Goal: Information Seeking & Learning: Learn about a topic

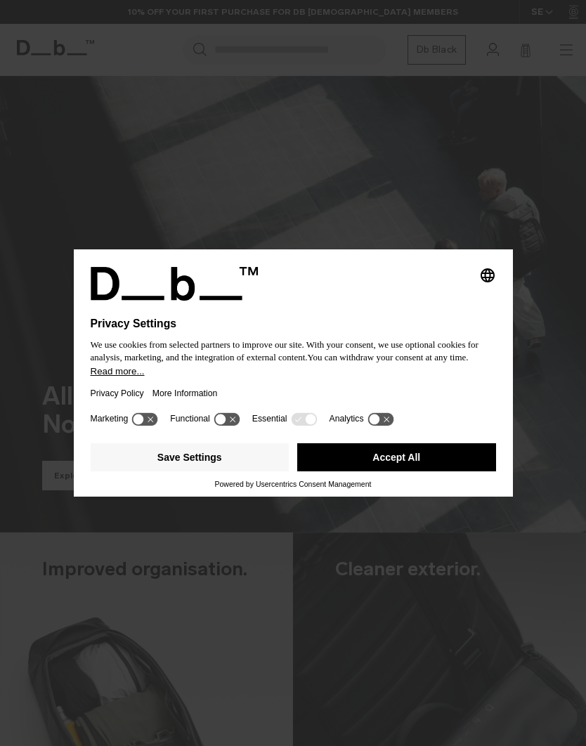
click at [414, 466] on button "Accept All" at bounding box center [396, 457] width 199 height 28
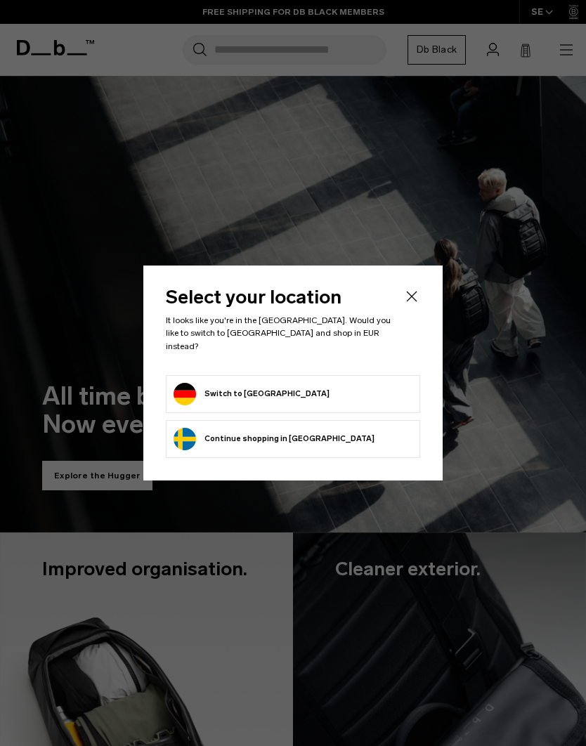
click at [363, 393] on form "Switch to Germany" at bounding box center [293, 394] width 239 height 22
click at [196, 390] on button "Switch to Germany" at bounding box center [252, 394] width 156 height 22
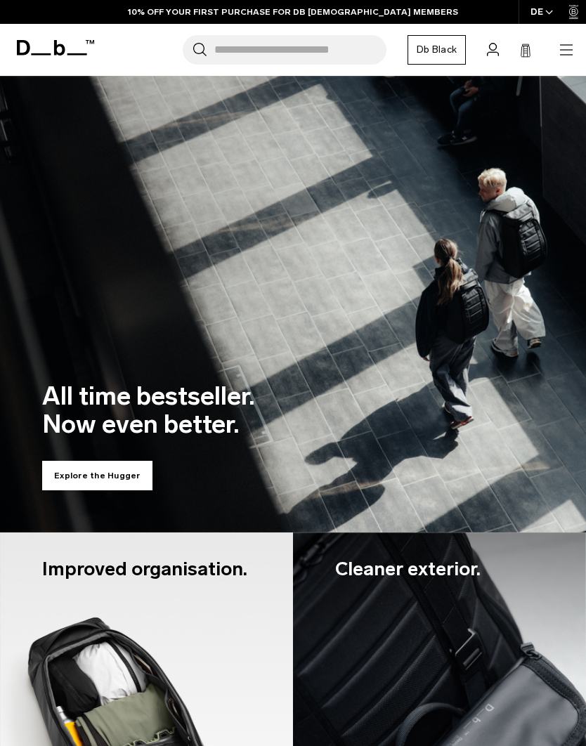
click at [567, 50] on icon "button" at bounding box center [566, 49] width 13 height 1
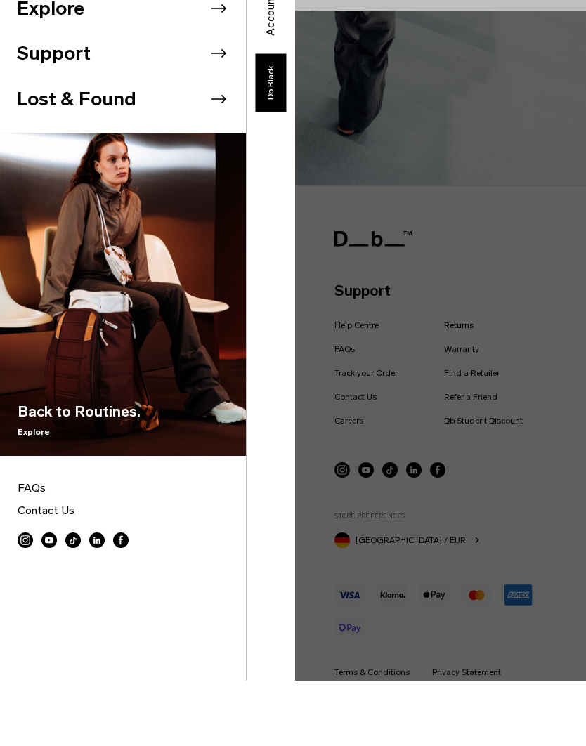
scroll to position [2334, 0]
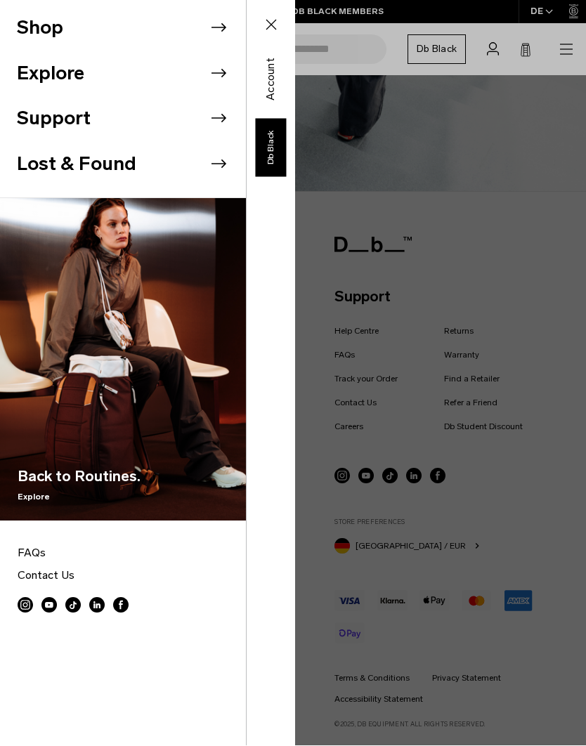
click at [295, 339] on div "Shop Explore Support" at bounding box center [147, 373] width 295 height 746
click at [295, 469] on div "Shop Explore Support" at bounding box center [147, 373] width 295 height 746
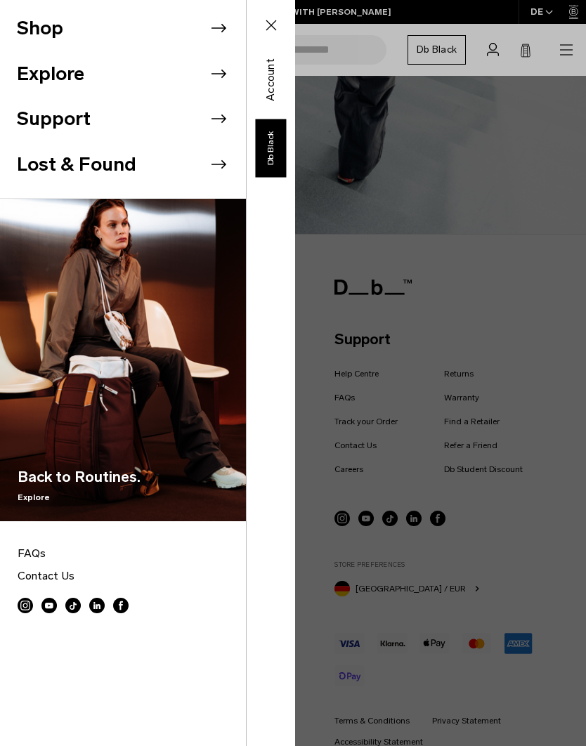
scroll to position [2291, 0]
click at [295, 393] on div "Shop Explore Support" at bounding box center [147, 373] width 295 height 746
click at [295, 394] on div "Shop Explore Support" at bounding box center [147, 373] width 295 height 746
click at [295, 389] on div "Shop Explore Support" at bounding box center [147, 373] width 295 height 746
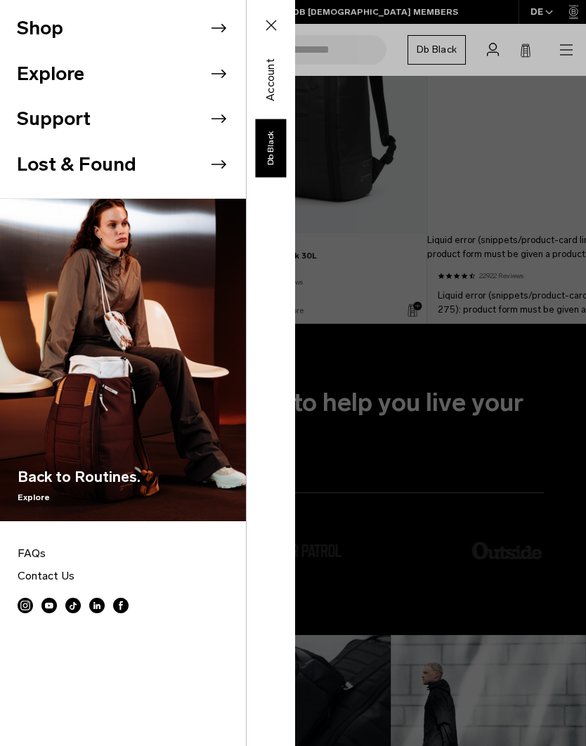
scroll to position [847, 0]
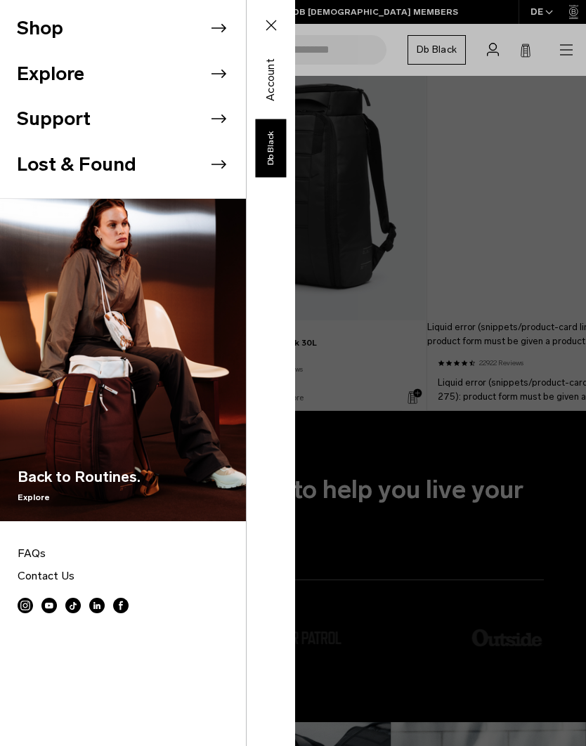
click at [295, 43] on div "Shop Explore Support" at bounding box center [147, 373] width 295 height 746
click at [268, 21] on icon at bounding box center [271, 25] width 17 height 17
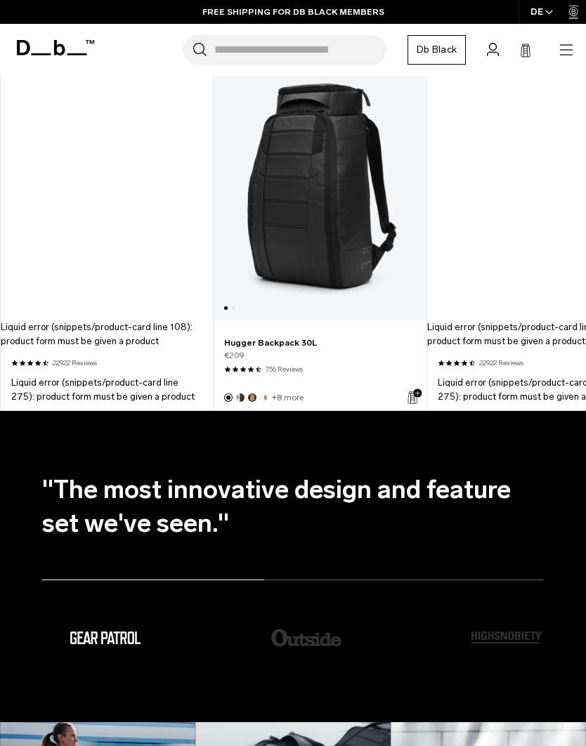
click at [562, 47] on icon "button" at bounding box center [566, 49] width 17 height 17
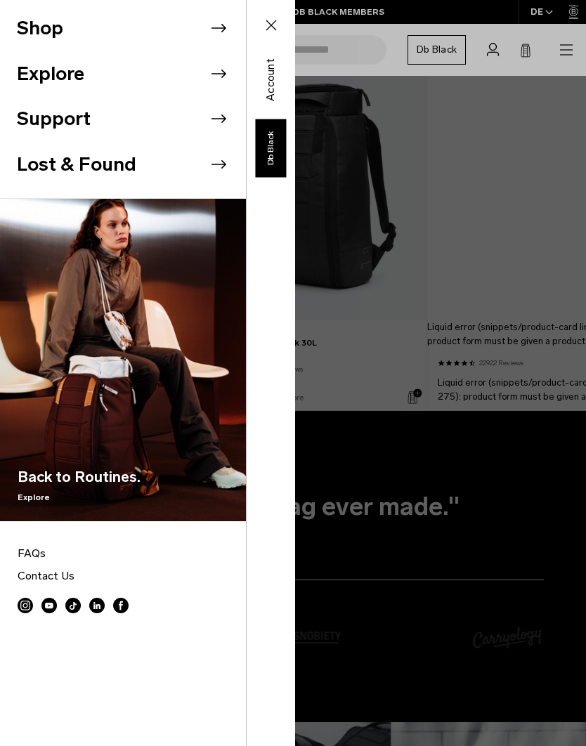
click at [295, 46] on div "Shop Explore Support" at bounding box center [147, 373] width 295 height 746
click at [279, 33] on icon at bounding box center [271, 25] width 17 height 17
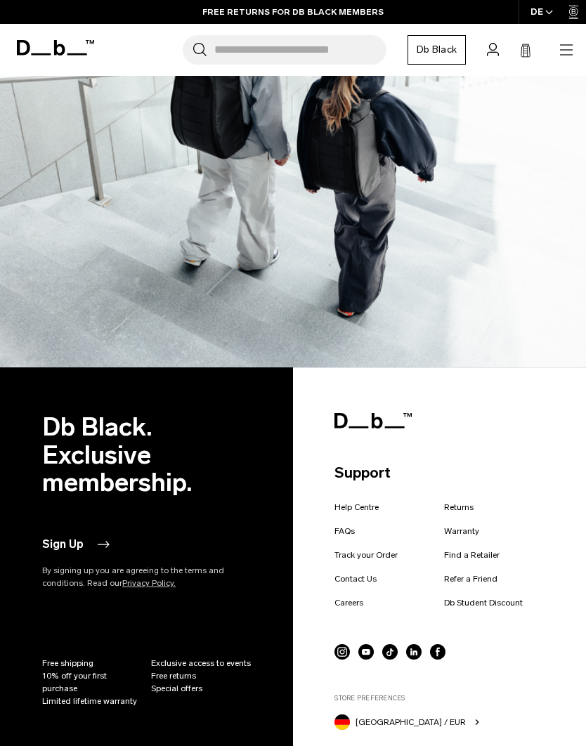
scroll to position [2275, 0]
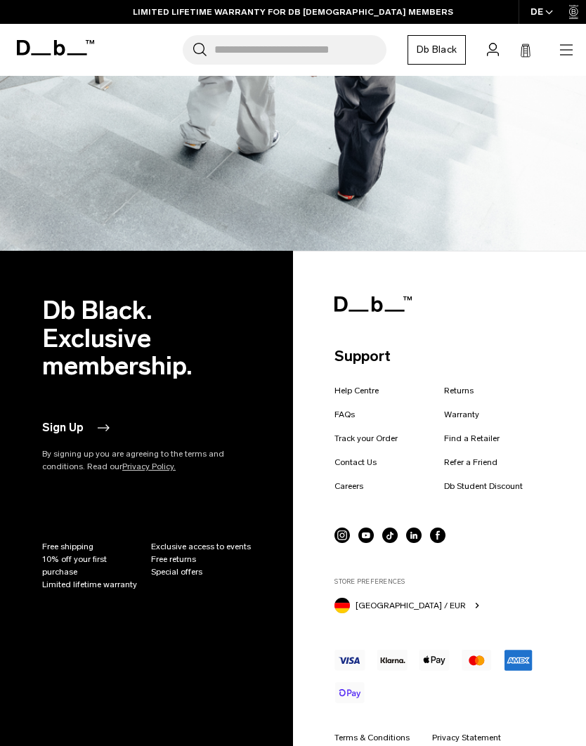
click at [353, 411] on link "FAQs" at bounding box center [344, 414] width 20 height 13
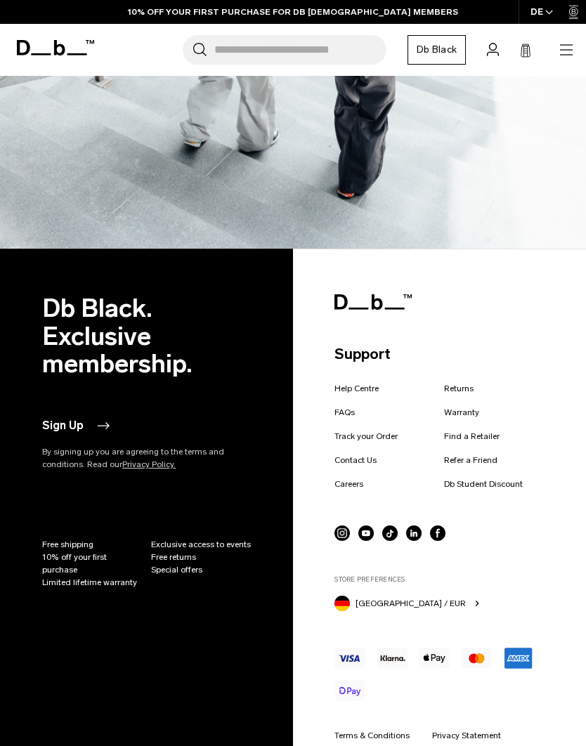
click at [455, 351] on p "Support" at bounding box center [438, 354] width 209 height 22
click at [360, 454] on link "Contact Us" at bounding box center [355, 460] width 42 height 13
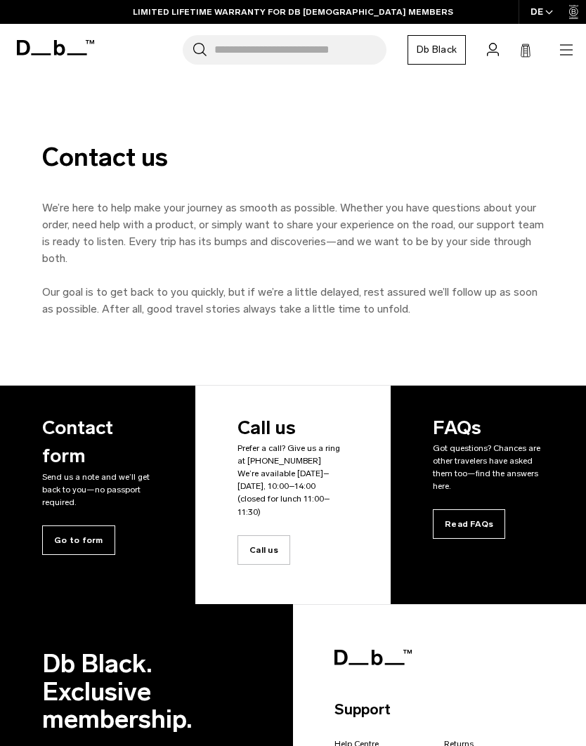
click at [525, 53] on rect at bounding box center [526, 53] width 4 height 1
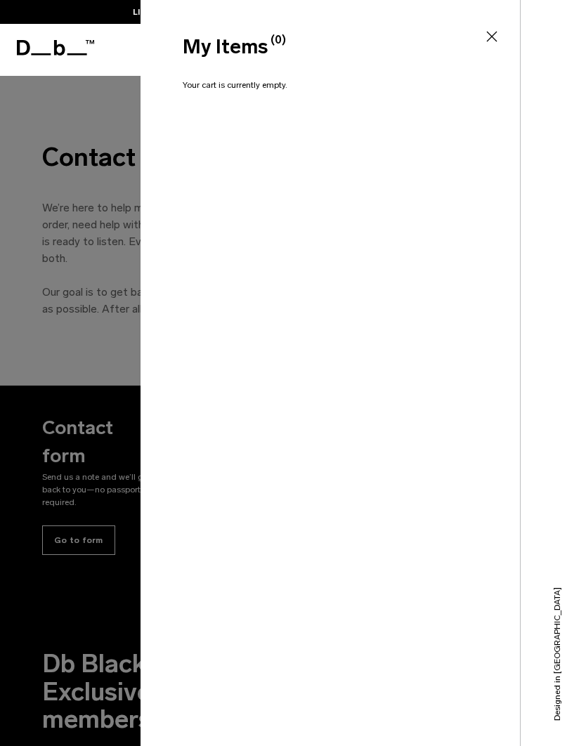
click at [493, 37] on icon at bounding box center [491, 36] width 17 height 17
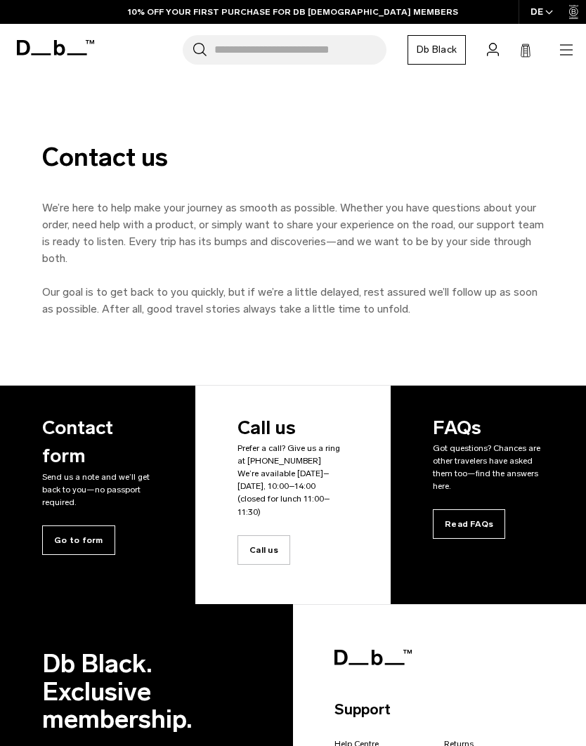
click at [563, 45] on icon "button" at bounding box center [566, 44] width 13 height 1
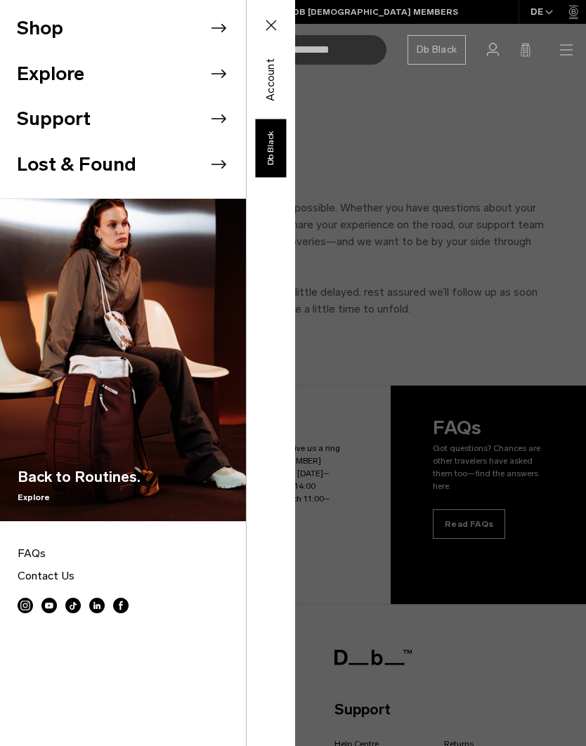
click at [44, 40] on button "Shop" at bounding box center [40, 28] width 46 height 29
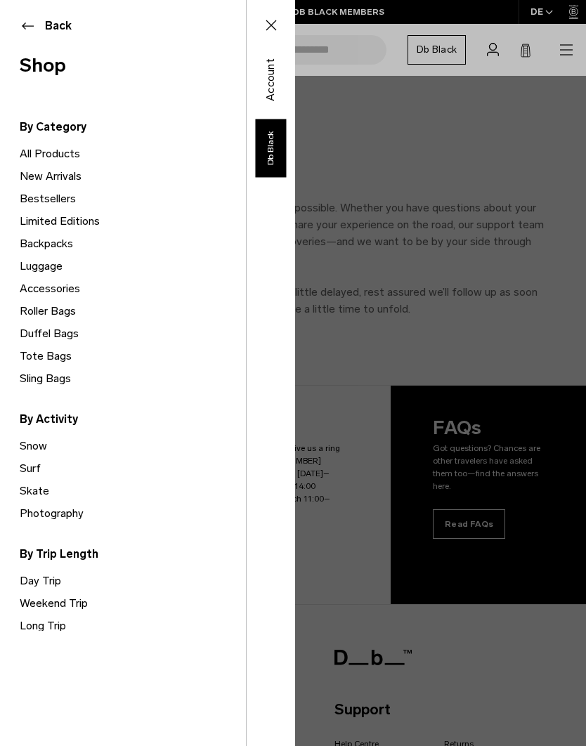
click at [54, 355] on link "Tote Bags" at bounding box center [133, 356] width 226 height 22
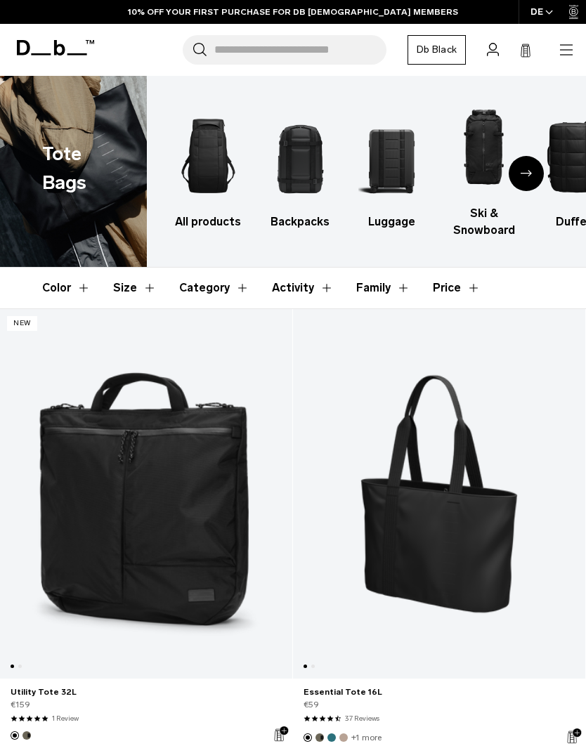
click at [569, 52] on icon "button" at bounding box center [566, 49] width 17 height 17
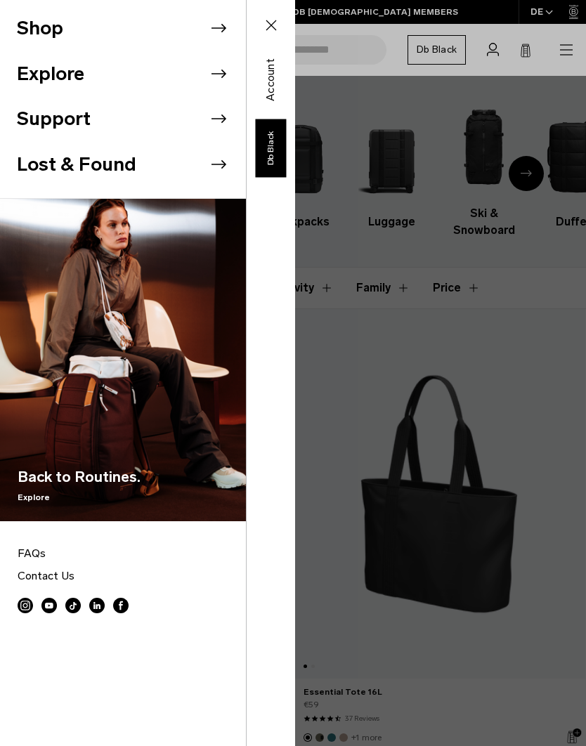
click at [95, 27] on li "Shop" at bounding box center [131, 29] width 229 height 46
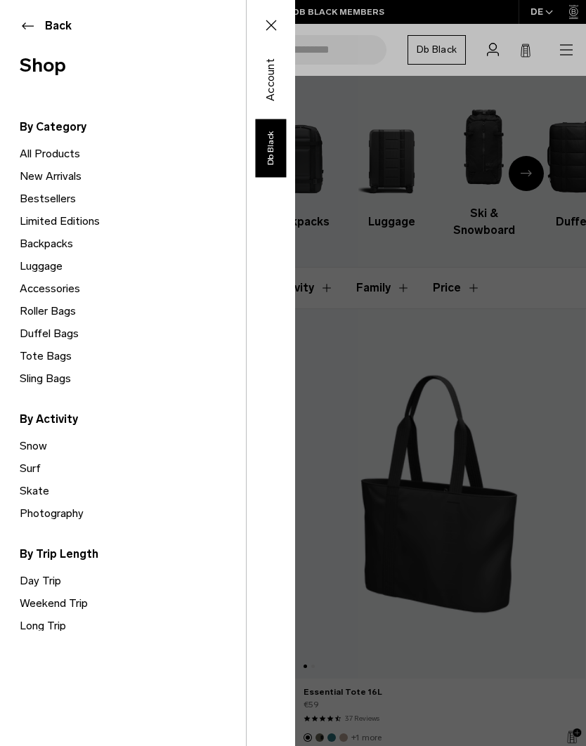
click at [56, 245] on link "Backpacks" at bounding box center [133, 244] width 226 height 22
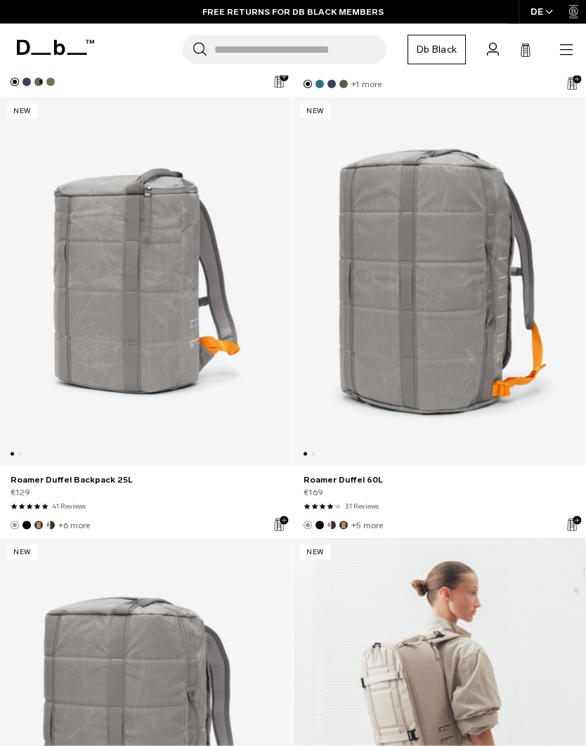
scroll to position [0, 292]
click at [138, 244] on link "Roamer Duffel Backpack 25L" at bounding box center [146, 282] width 292 height 370
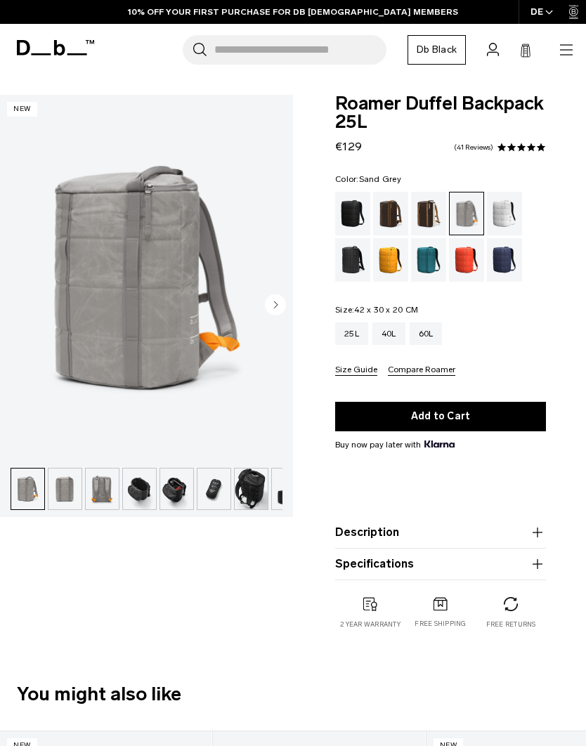
click at [280, 308] on circle "Next slide" at bounding box center [275, 304] width 21 height 21
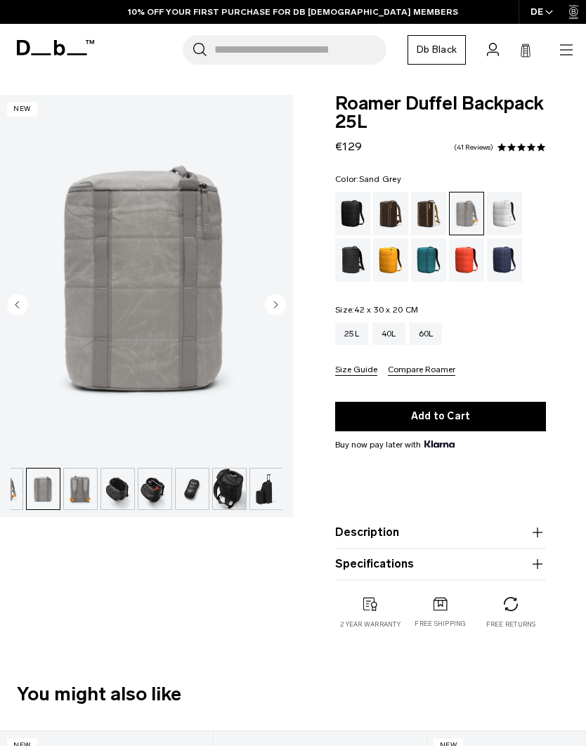
scroll to position [0, 23]
click at [273, 306] on circle "Next slide" at bounding box center [275, 304] width 21 height 21
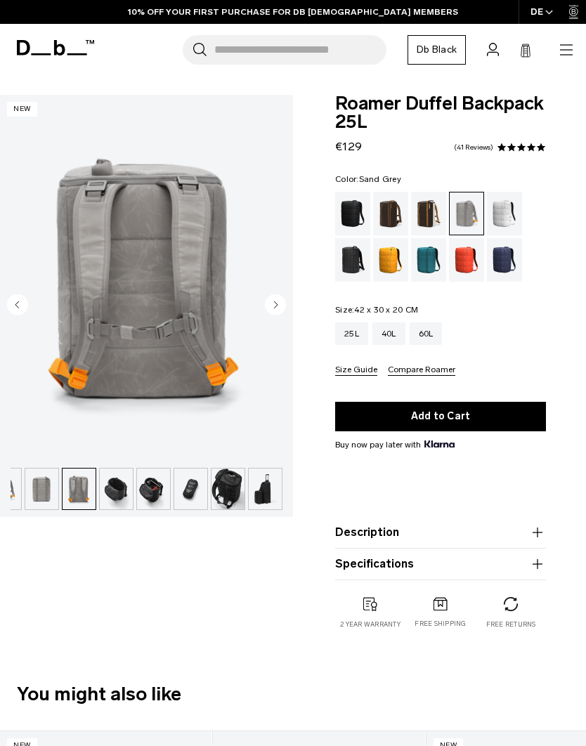
click at [273, 299] on circle "Next slide" at bounding box center [275, 304] width 21 height 21
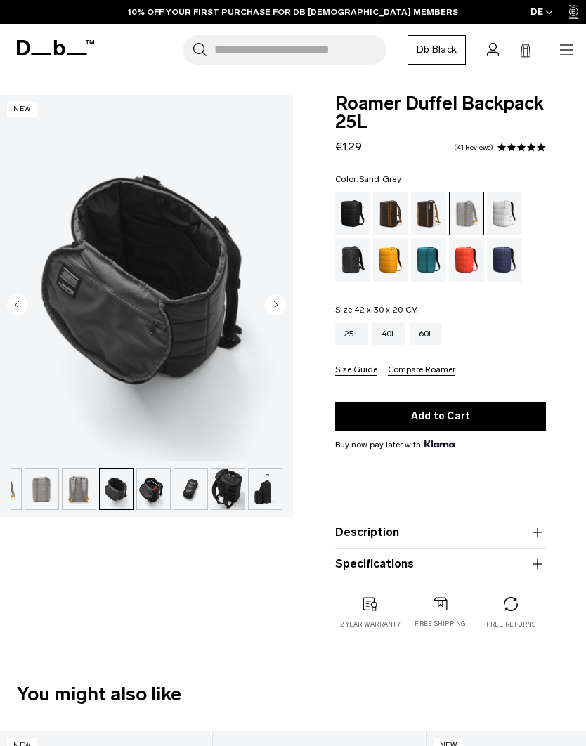
click at [275, 309] on circle "Next slide" at bounding box center [275, 304] width 21 height 21
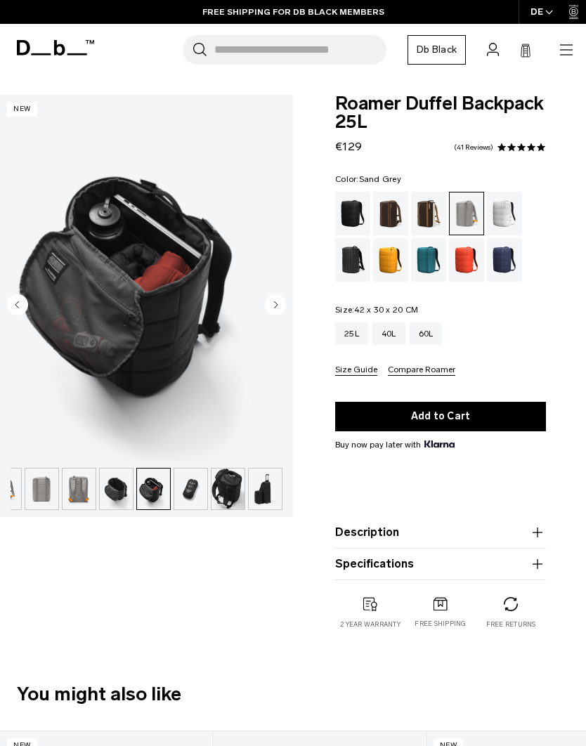
click at [274, 303] on circle "Next slide" at bounding box center [275, 304] width 21 height 21
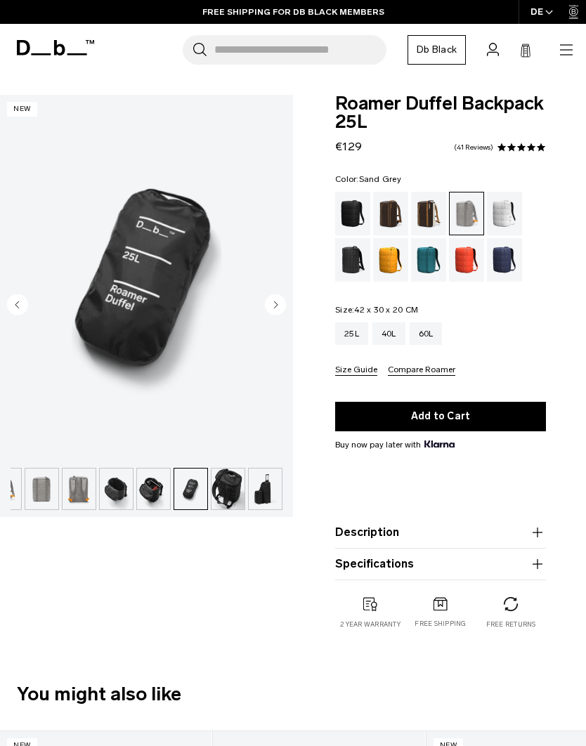
click at [278, 302] on circle "Next slide" at bounding box center [275, 304] width 21 height 21
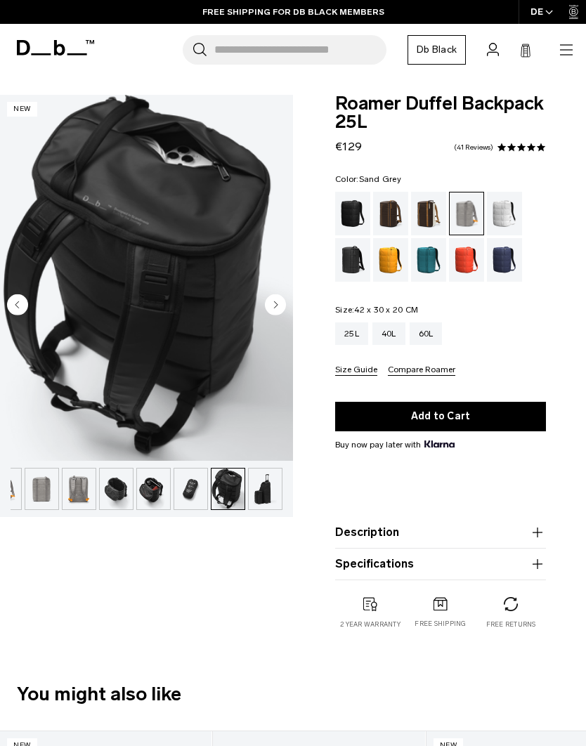
click at [274, 308] on circle "Next slide" at bounding box center [275, 304] width 21 height 21
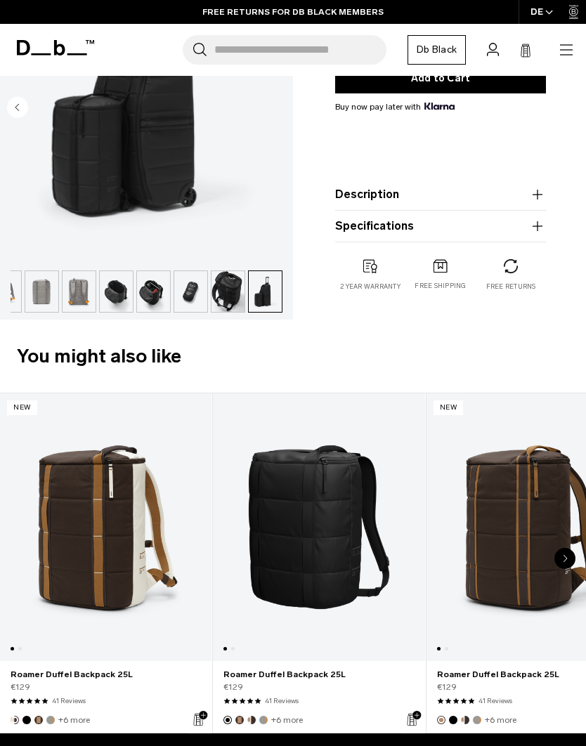
scroll to position [0, 0]
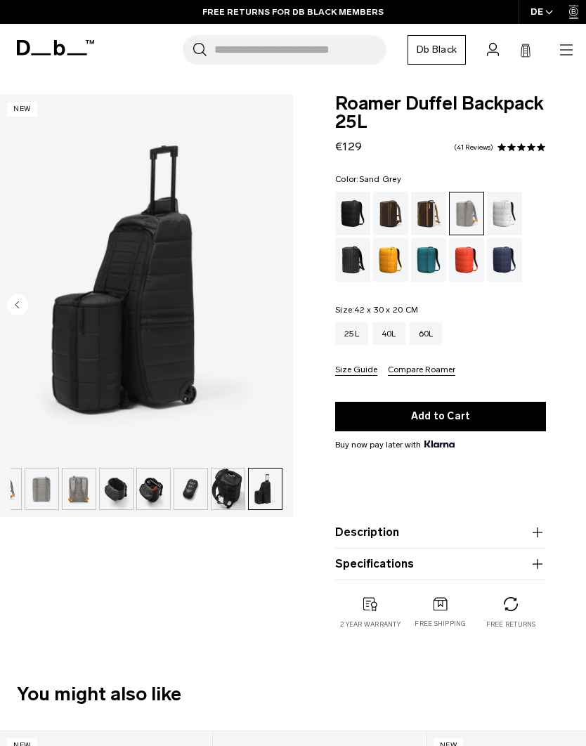
click at [504, 216] on div "White Out" at bounding box center [505, 214] width 36 height 44
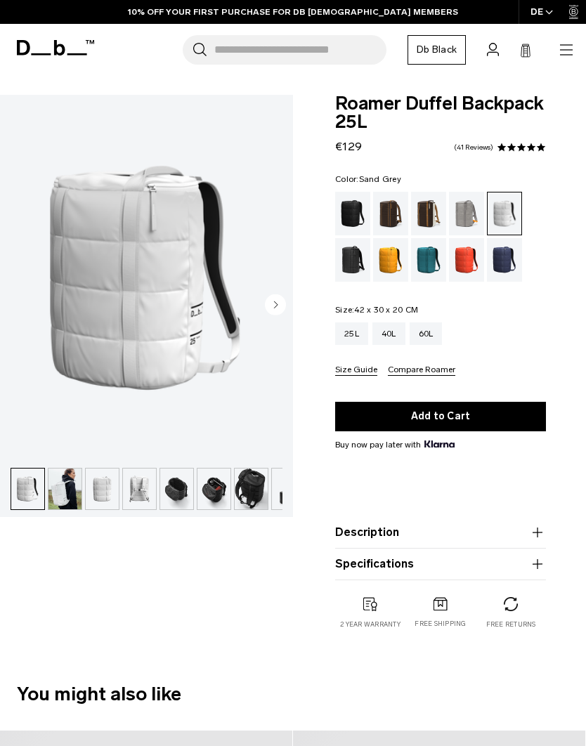
click at [461, 214] on div "Sand Grey" at bounding box center [467, 214] width 36 height 44
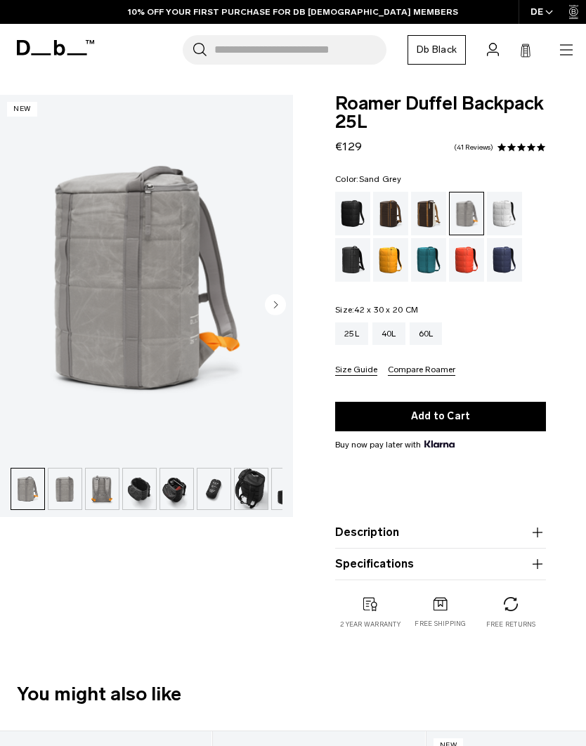
click at [135, 498] on img "button" at bounding box center [139, 489] width 33 height 41
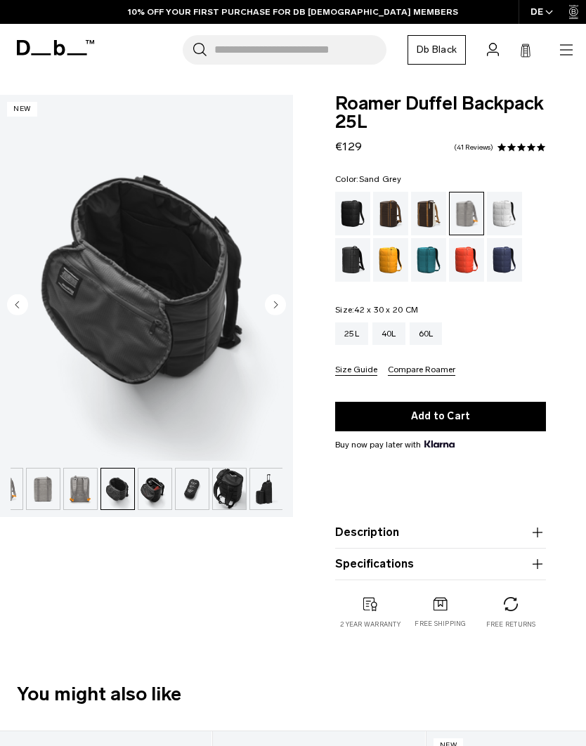
scroll to position [0, 23]
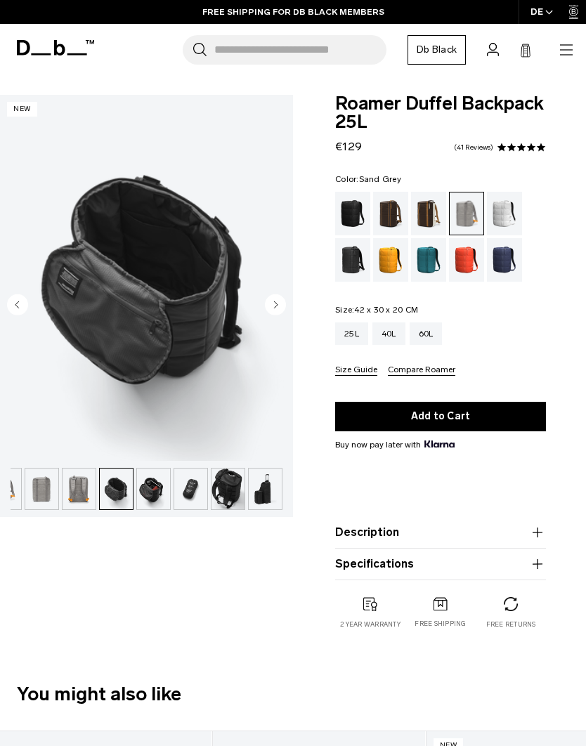
click at [162, 499] on img "button" at bounding box center [153, 489] width 33 height 41
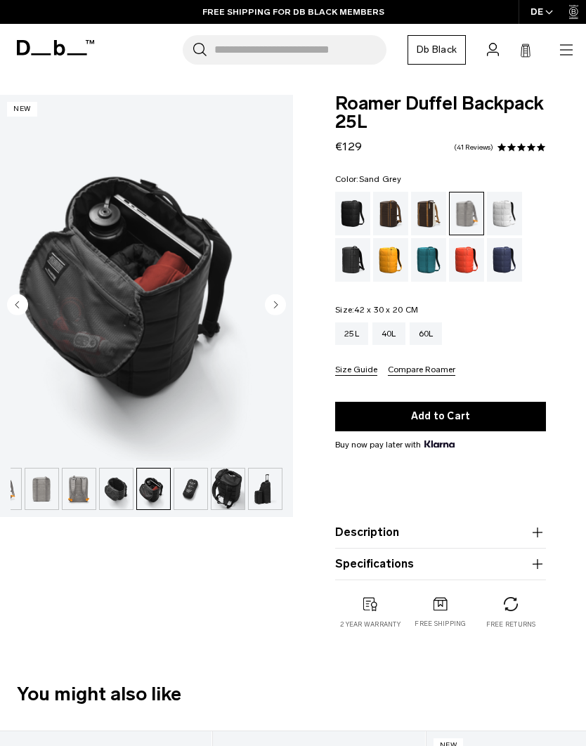
click at [184, 499] on img "button" at bounding box center [190, 489] width 33 height 41
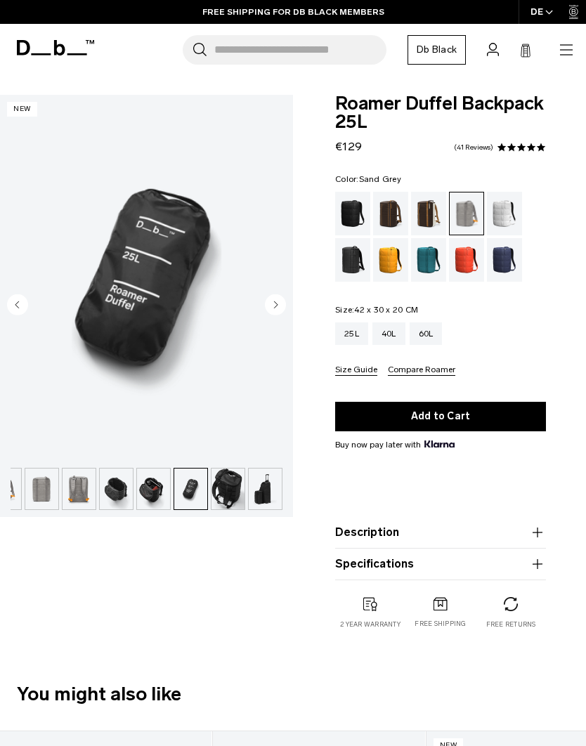
click at [228, 492] on img "button" at bounding box center [227, 489] width 33 height 41
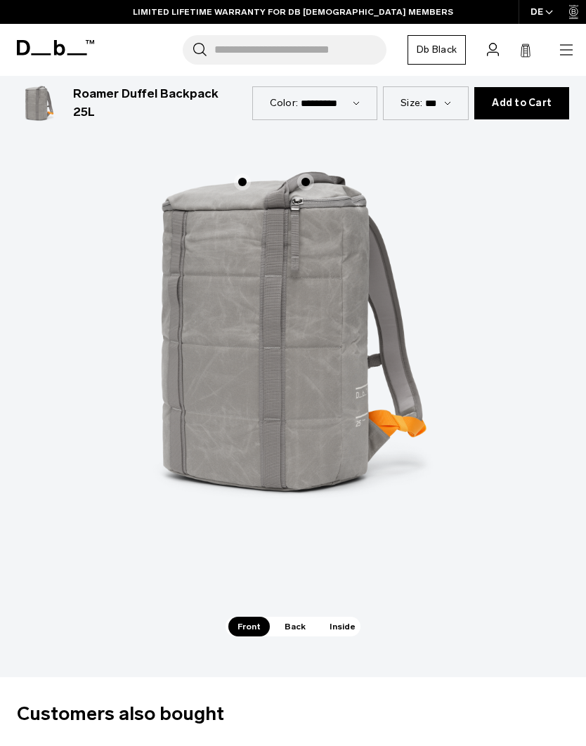
scroll to position [1548, 0]
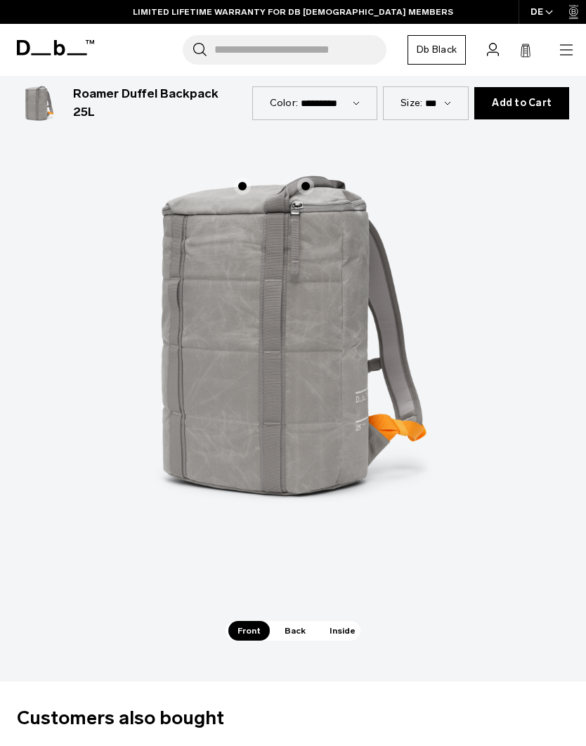
click at [301, 621] on span "Back" at bounding box center [294, 631] width 39 height 20
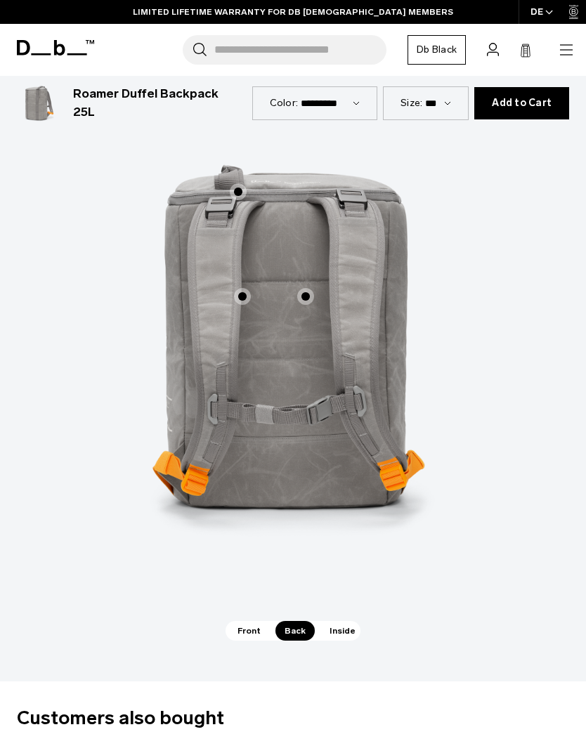
click at [346, 621] on span "Inside" at bounding box center [342, 631] width 44 height 20
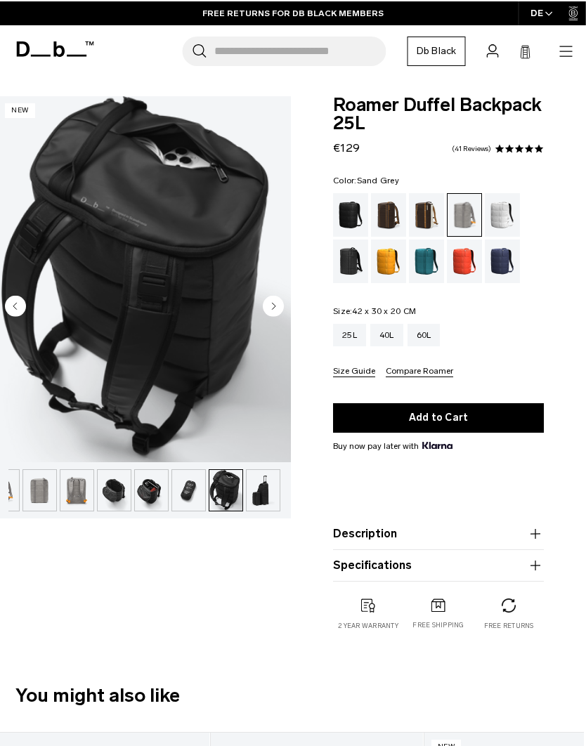
scroll to position [0, 2]
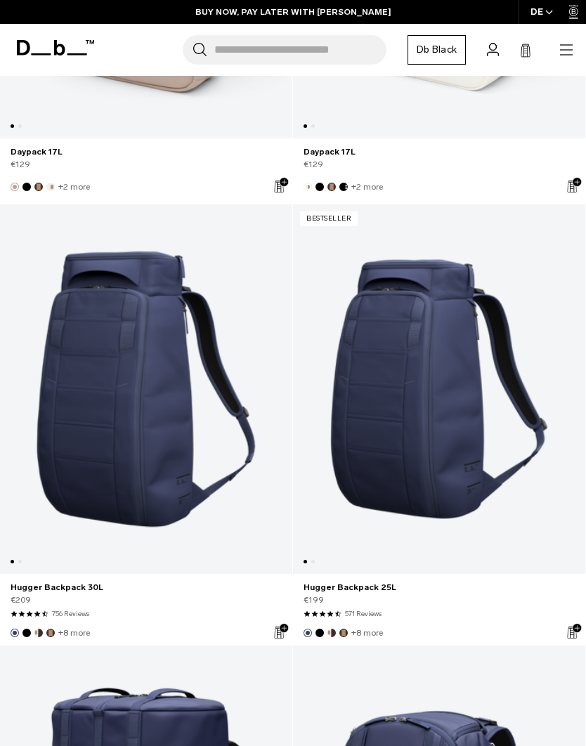
scroll to position [7132, 0]
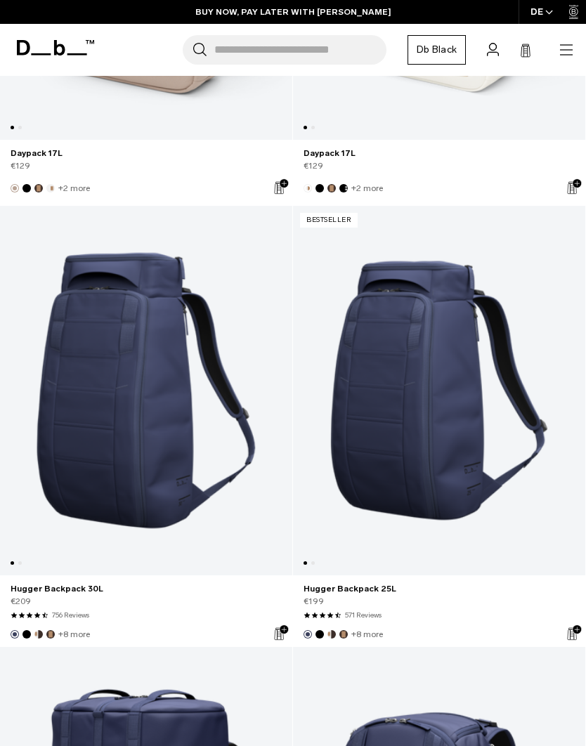
click at [442, 468] on link "Hugger Backpack 25L" at bounding box center [439, 391] width 292 height 370
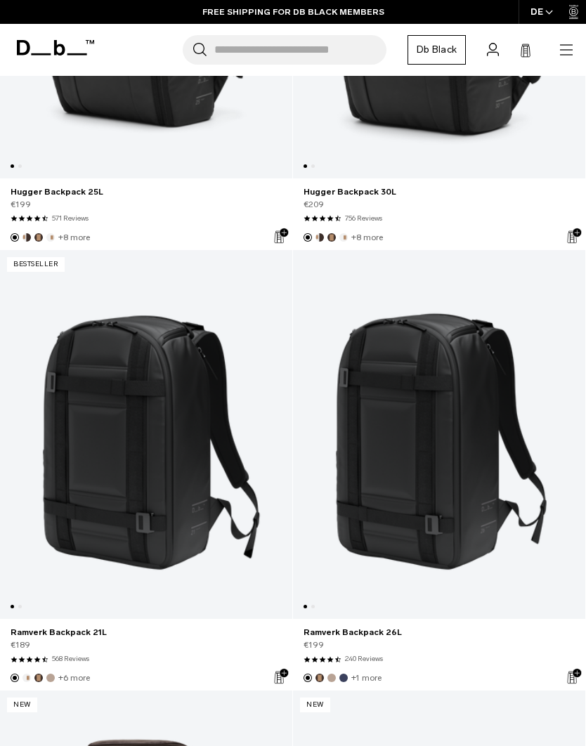
scroll to position [0, 0]
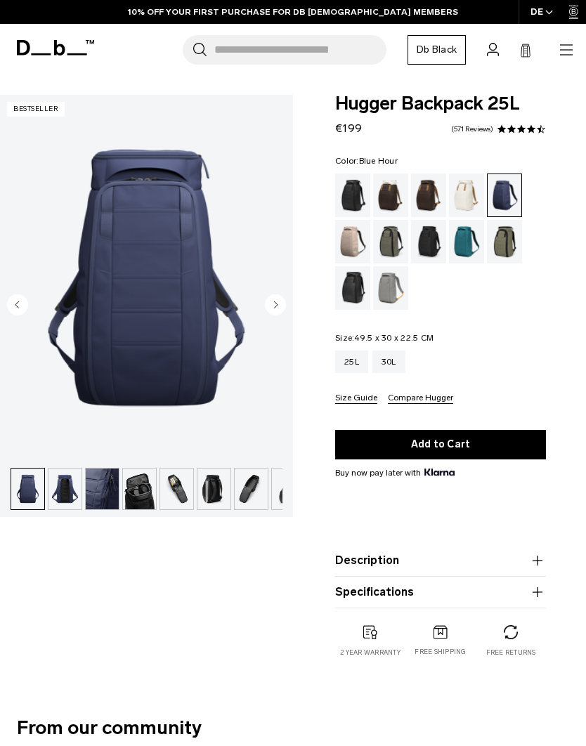
click at [278, 304] on circle "Next slide" at bounding box center [275, 304] width 21 height 21
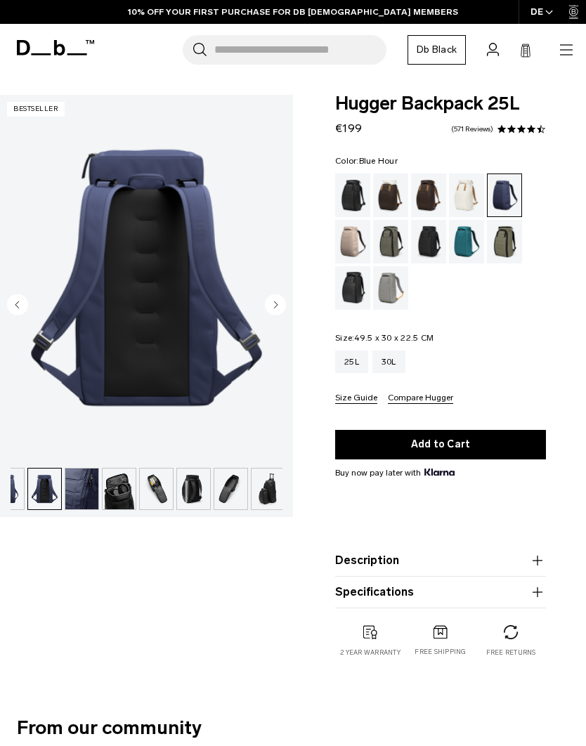
scroll to position [0, 60]
click at [287, 309] on img "3 / 9" at bounding box center [146, 278] width 293 height 366
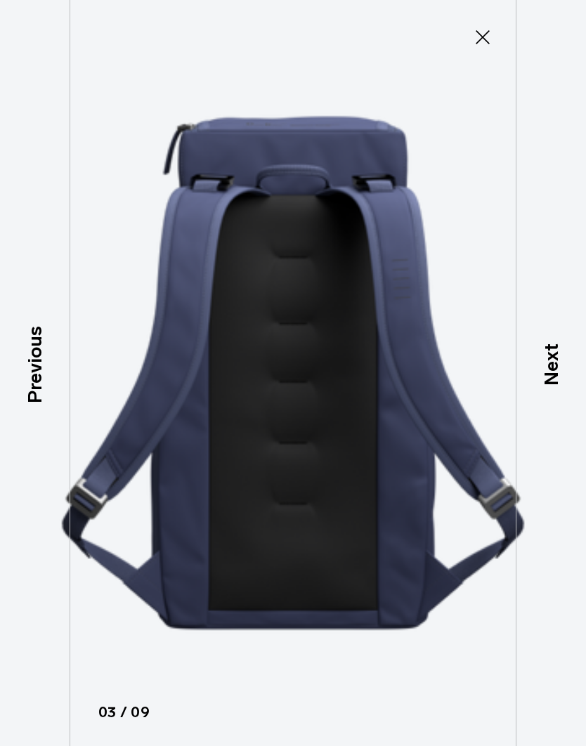
click at [548, 386] on p "Next" at bounding box center [551, 365] width 29 height 42
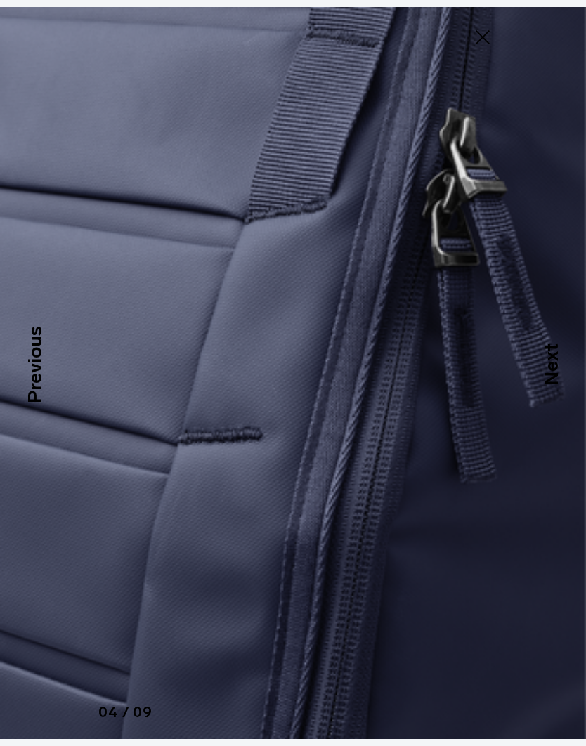
click at [549, 386] on p "Next" at bounding box center [551, 365] width 29 height 42
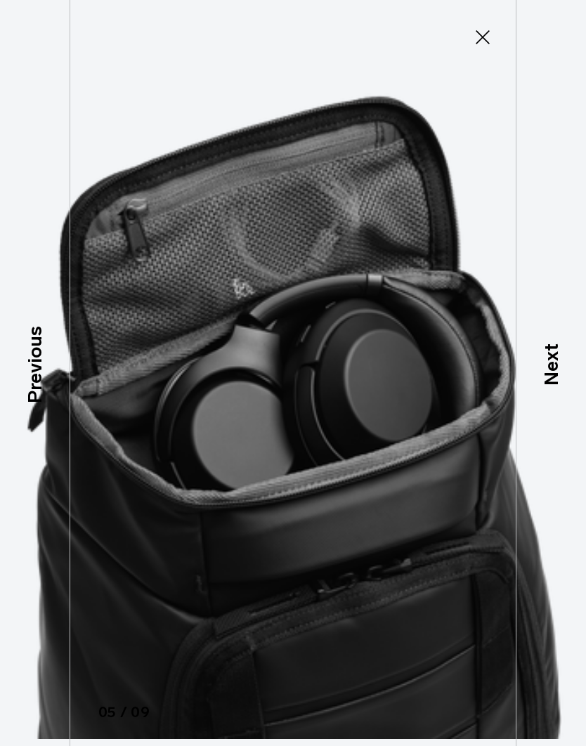
click at [546, 386] on p "Next" at bounding box center [551, 365] width 29 height 42
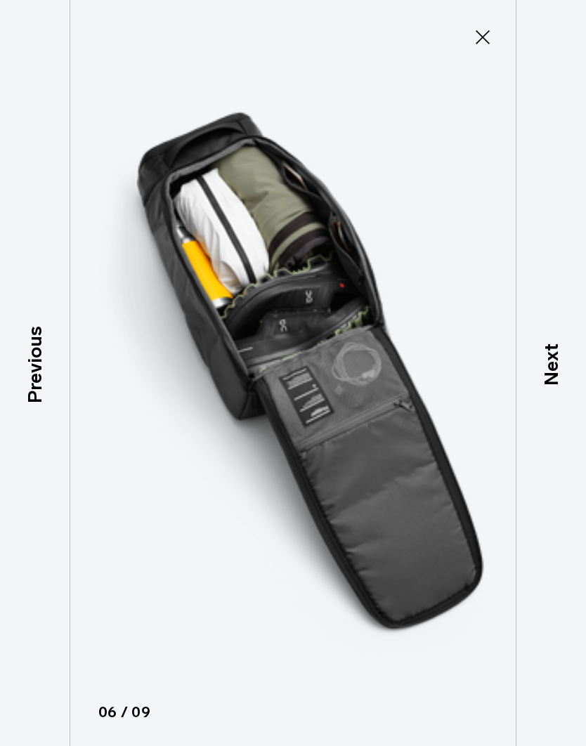
click at [548, 386] on p "Next" at bounding box center [551, 365] width 29 height 42
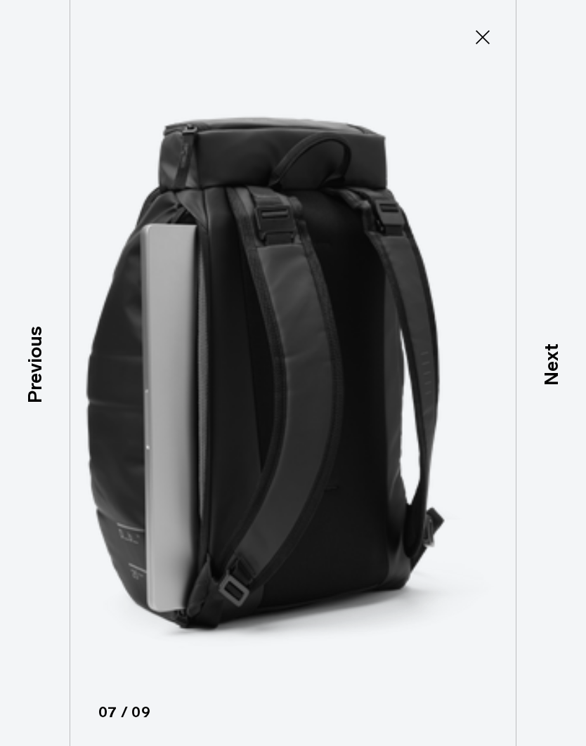
click at [540, 386] on p "Next" at bounding box center [551, 365] width 29 height 42
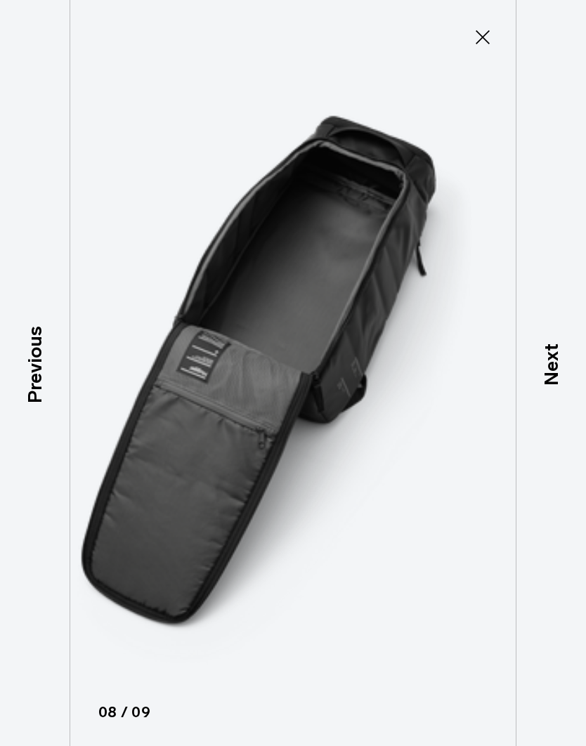
click at [538, 386] on p "Next" at bounding box center [551, 365] width 29 height 42
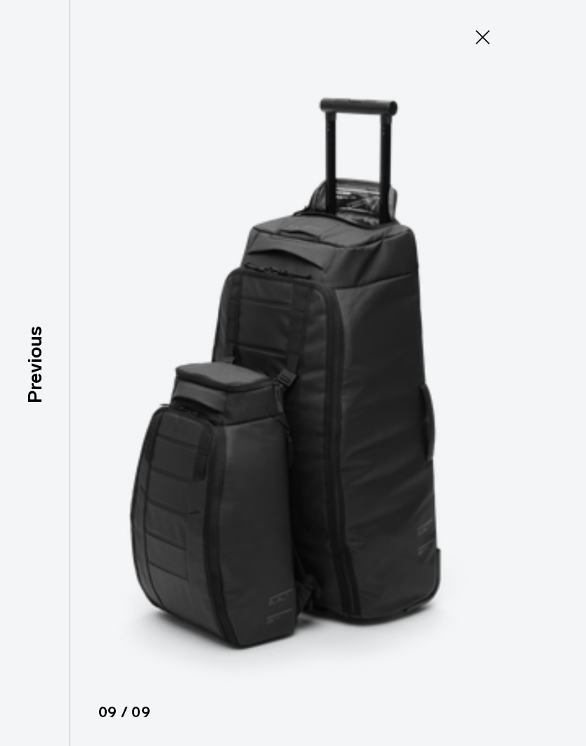
click at [474, 48] on button "Close" at bounding box center [482, 37] width 46 height 30
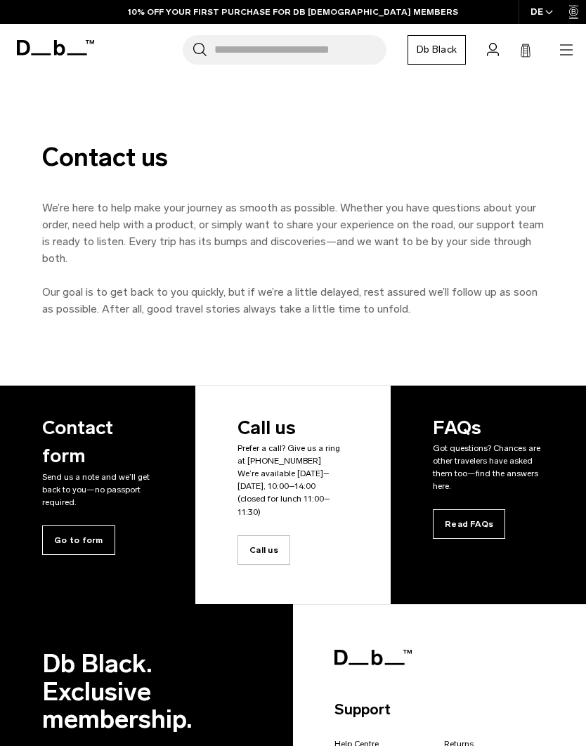
click at [561, 51] on icon "button" at bounding box center [566, 49] width 17 height 17
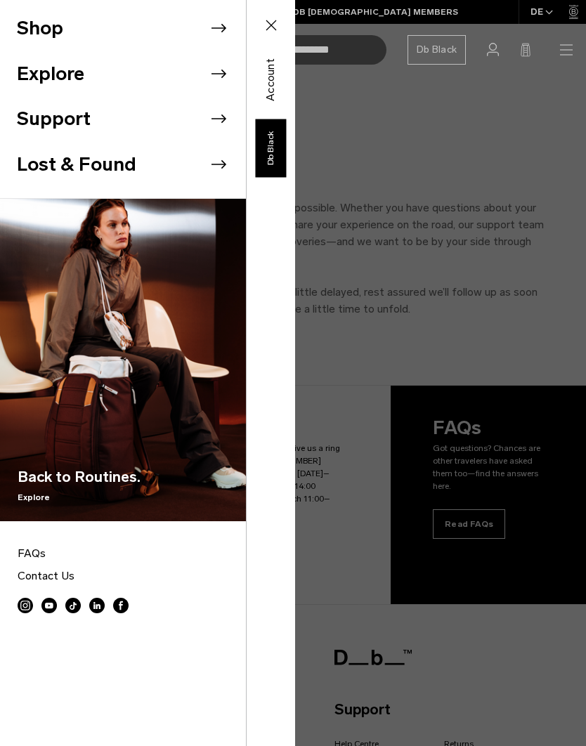
click at [39, 32] on button "Shop" at bounding box center [40, 28] width 46 height 29
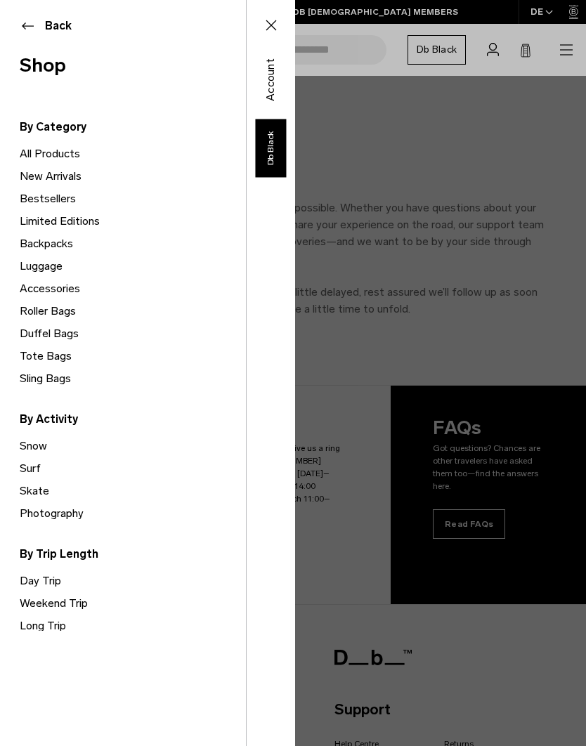
click at [66, 298] on link "Accessories" at bounding box center [133, 289] width 226 height 22
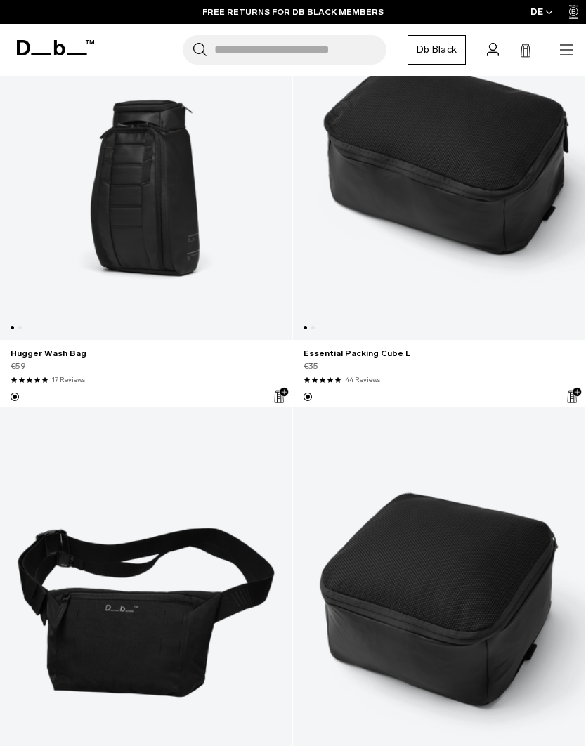
scroll to position [4246, 0]
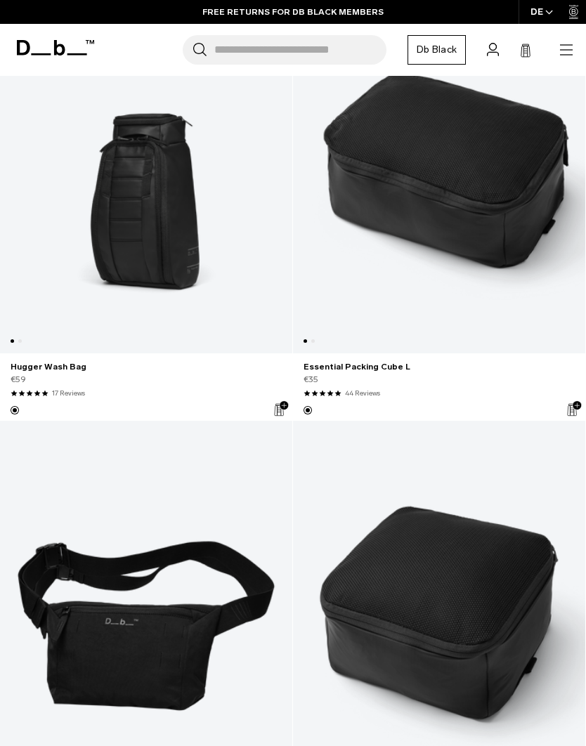
click at [157, 203] on link "Hugger Wash Bag" at bounding box center [146, 169] width 292 height 370
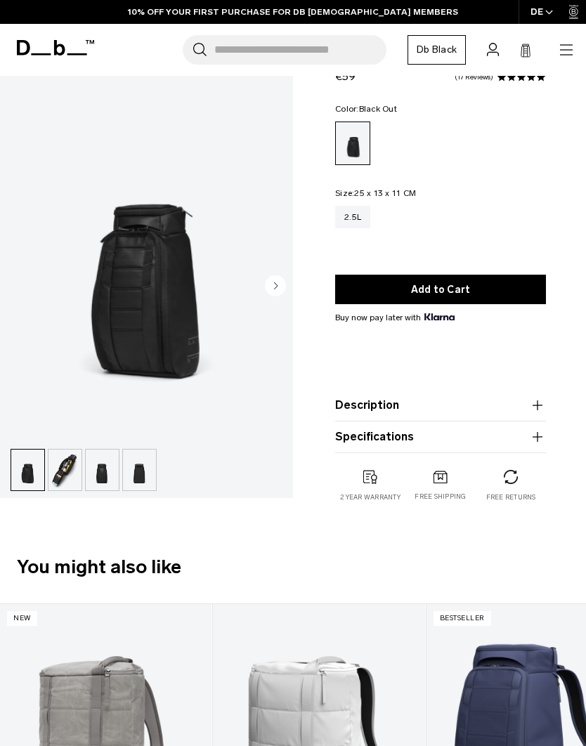
scroll to position [51, 0]
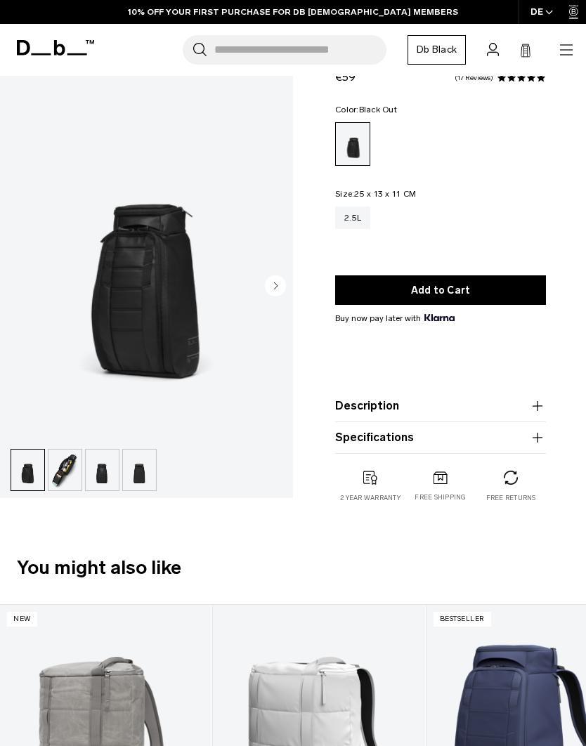
click at [68, 482] on img "button" at bounding box center [64, 470] width 33 height 41
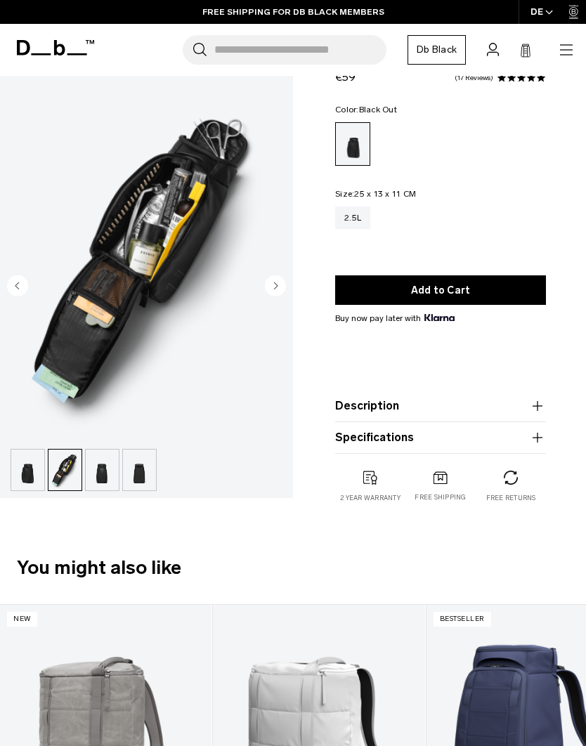
click at [100, 479] on img "button" at bounding box center [102, 470] width 33 height 41
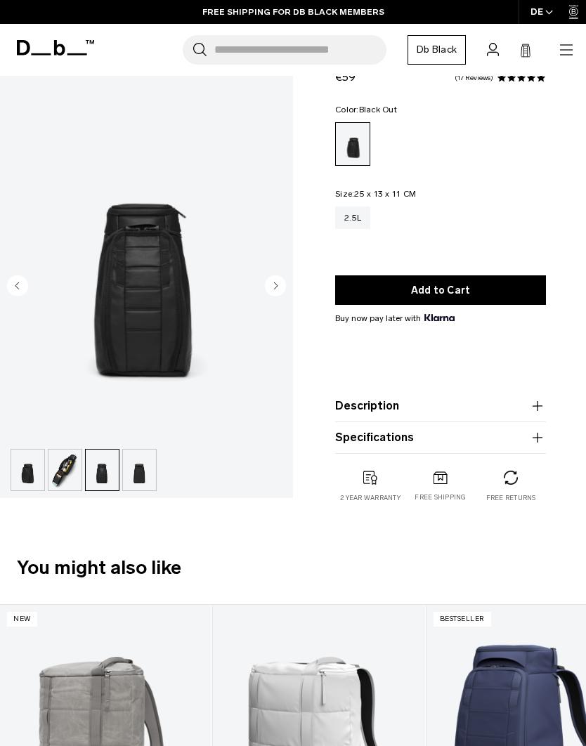
click at [103, 473] on img "button" at bounding box center [102, 470] width 33 height 41
click at [137, 481] on img "button" at bounding box center [139, 470] width 33 height 41
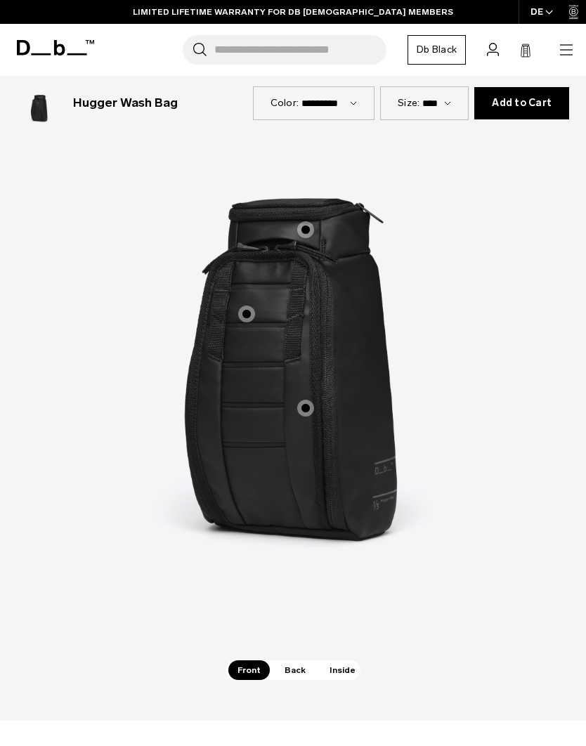
scroll to position [1403, 0]
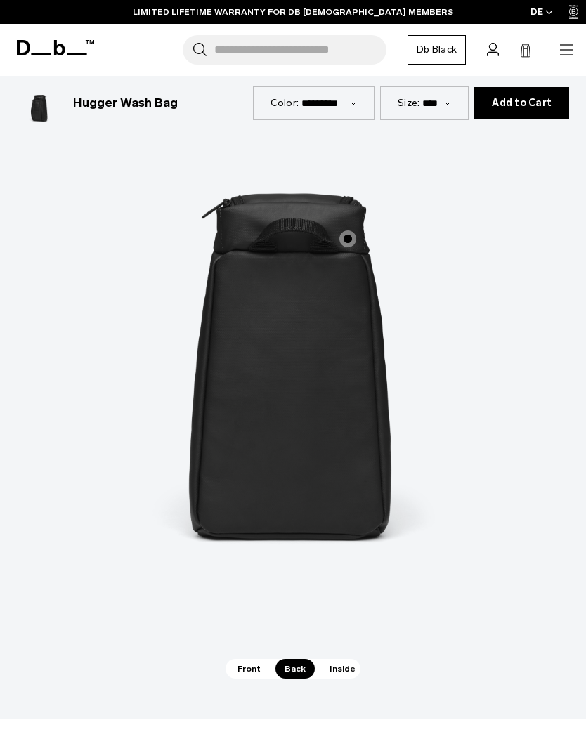
click at [459, 410] on img "2 / 3" at bounding box center [293, 373] width 422 height 527
click at [358, 222] on label "Handle Loop" at bounding box center [348, 239] width 34 height 34
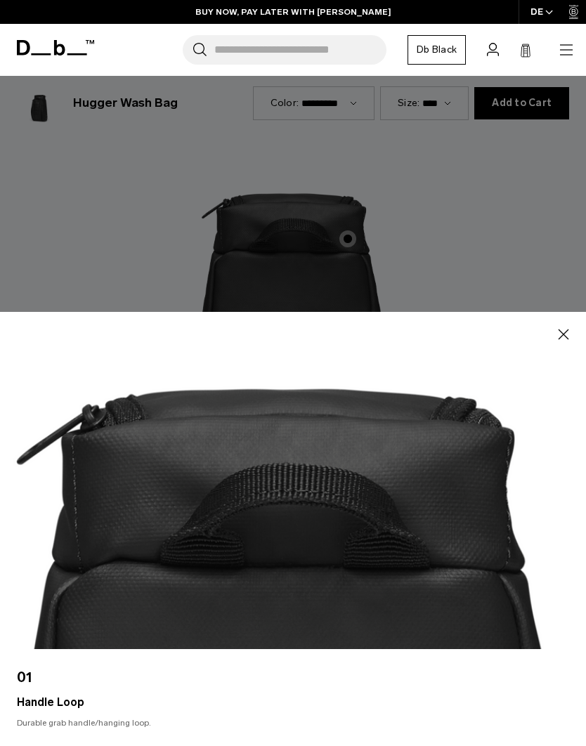
click at [556, 343] on icon "button" at bounding box center [563, 334] width 17 height 17
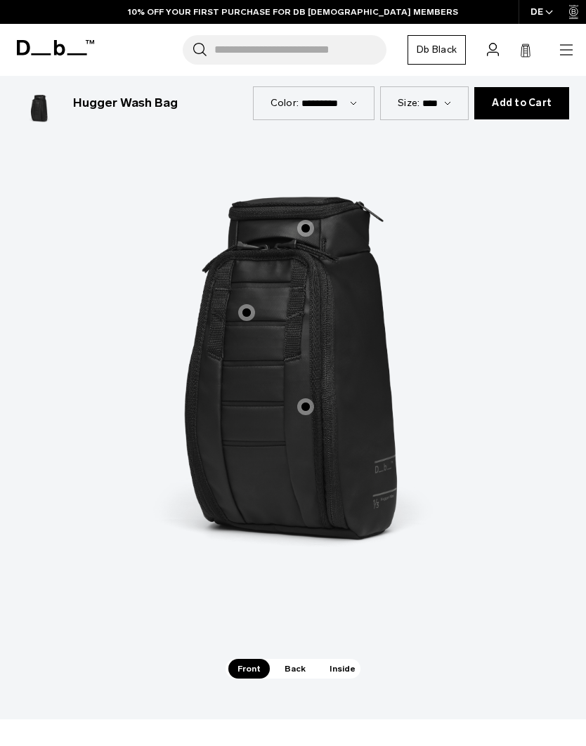
click at [244, 552] on img "1 / 3" at bounding box center [293, 373] width 422 height 527
click at [305, 398] on span "1 / 3" at bounding box center [305, 406] width 17 height 17
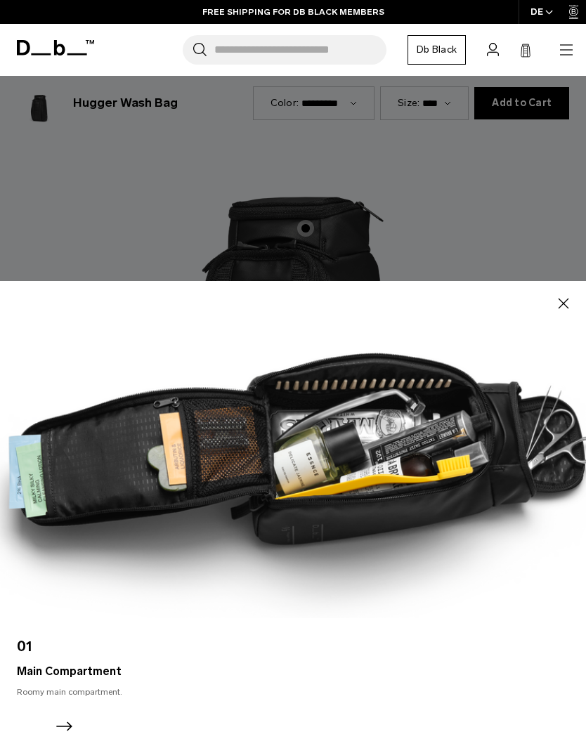
click at [567, 312] on icon "button" at bounding box center [563, 303] width 17 height 17
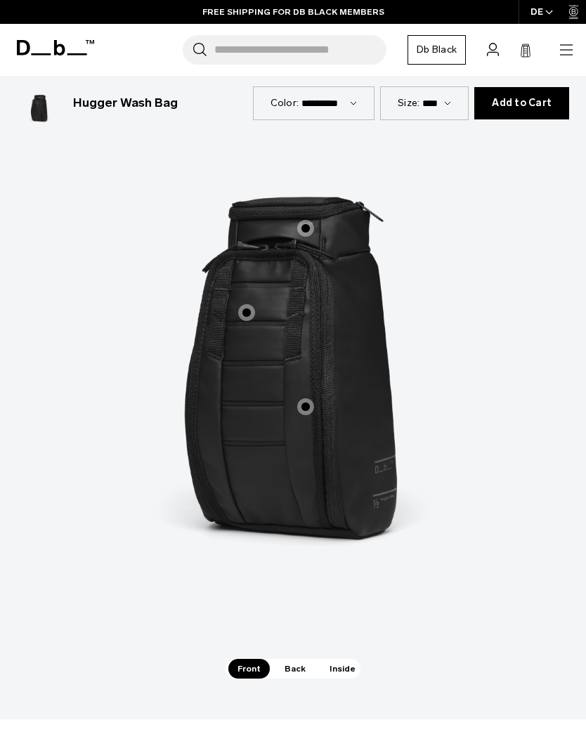
click at [310, 398] on span "1 / 3" at bounding box center [305, 406] width 17 height 17
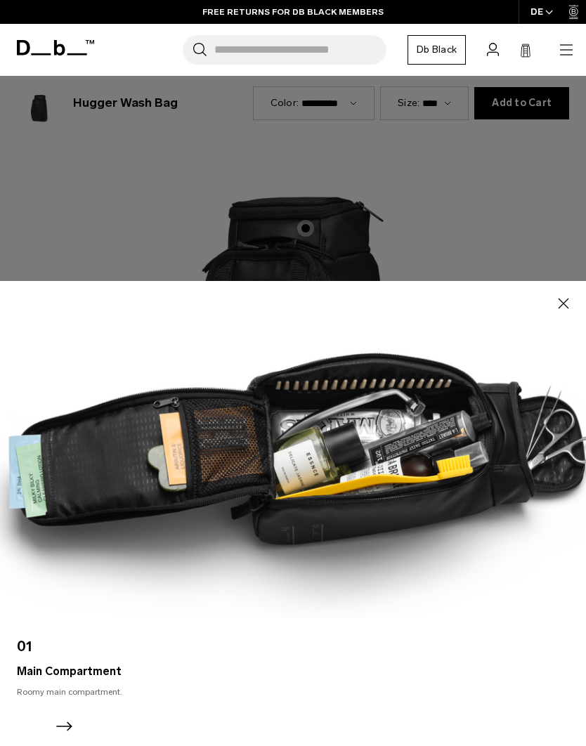
click at [562, 312] on icon "button" at bounding box center [563, 303] width 17 height 17
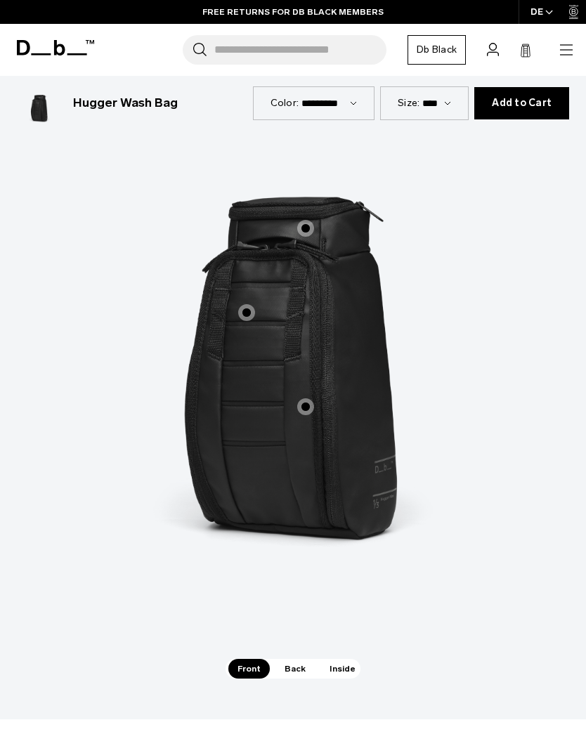
click at [242, 304] on span "1 / 3" at bounding box center [246, 312] width 17 height 17
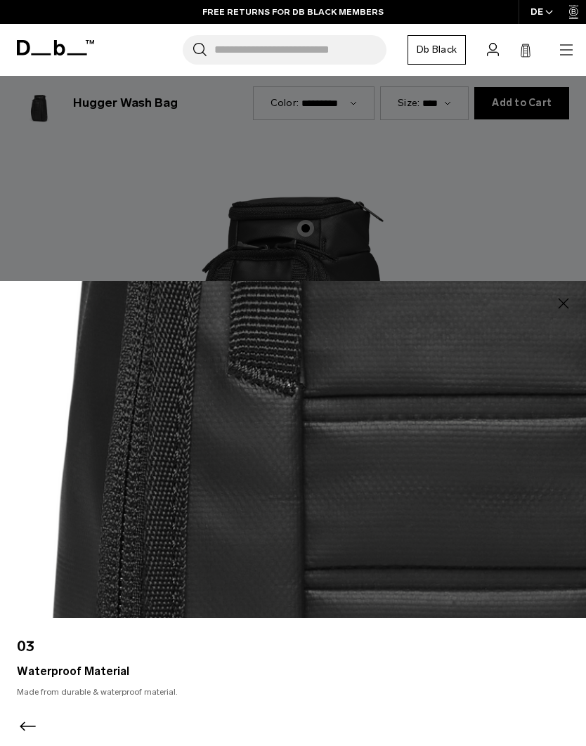
click at [547, 274] on div at bounding box center [293, 373] width 586 height 746
